Goal: Find specific page/section: Find specific page/section

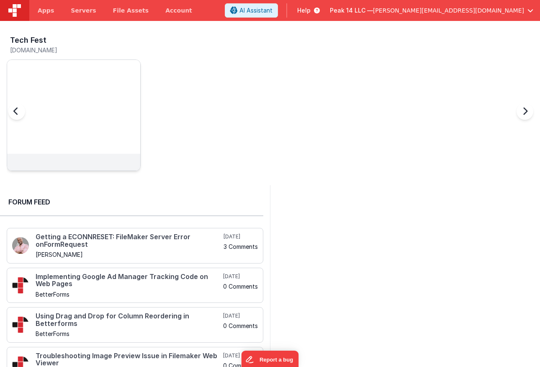
click at [114, 161] on div at bounding box center [73, 162] width 133 height 17
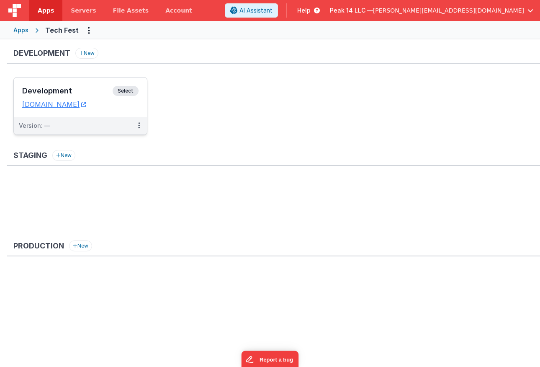
click at [128, 87] on span "Select" at bounding box center [126, 91] width 26 height 10
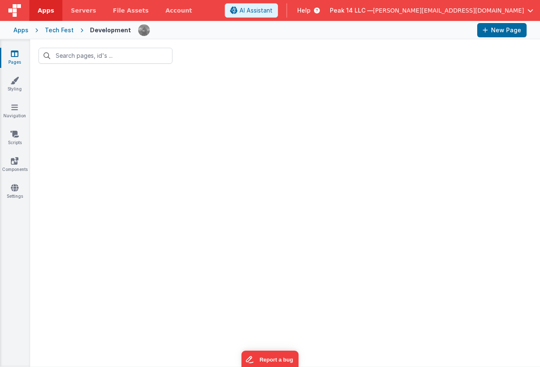
click at [18, 75] on div "Pages Styling Navigation Scripts Components Settings" at bounding box center [15, 202] width 30 height 327
click at [18, 83] on icon at bounding box center [14, 80] width 8 height 8
click at [16, 61] on link "Pages" at bounding box center [15, 57] width 30 height 17
click at [72, 58] on input "text" at bounding box center [106, 56] width 134 height 16
type input "dash"
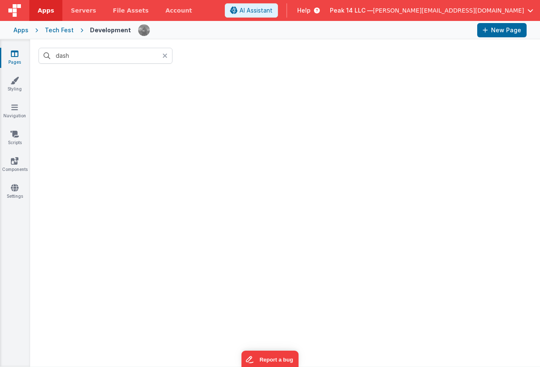
click at [164, 54] on icon at bounding box center [165, 55] width 5 height 7
